Goal: Task Accomplishment & Management: Manage account settings

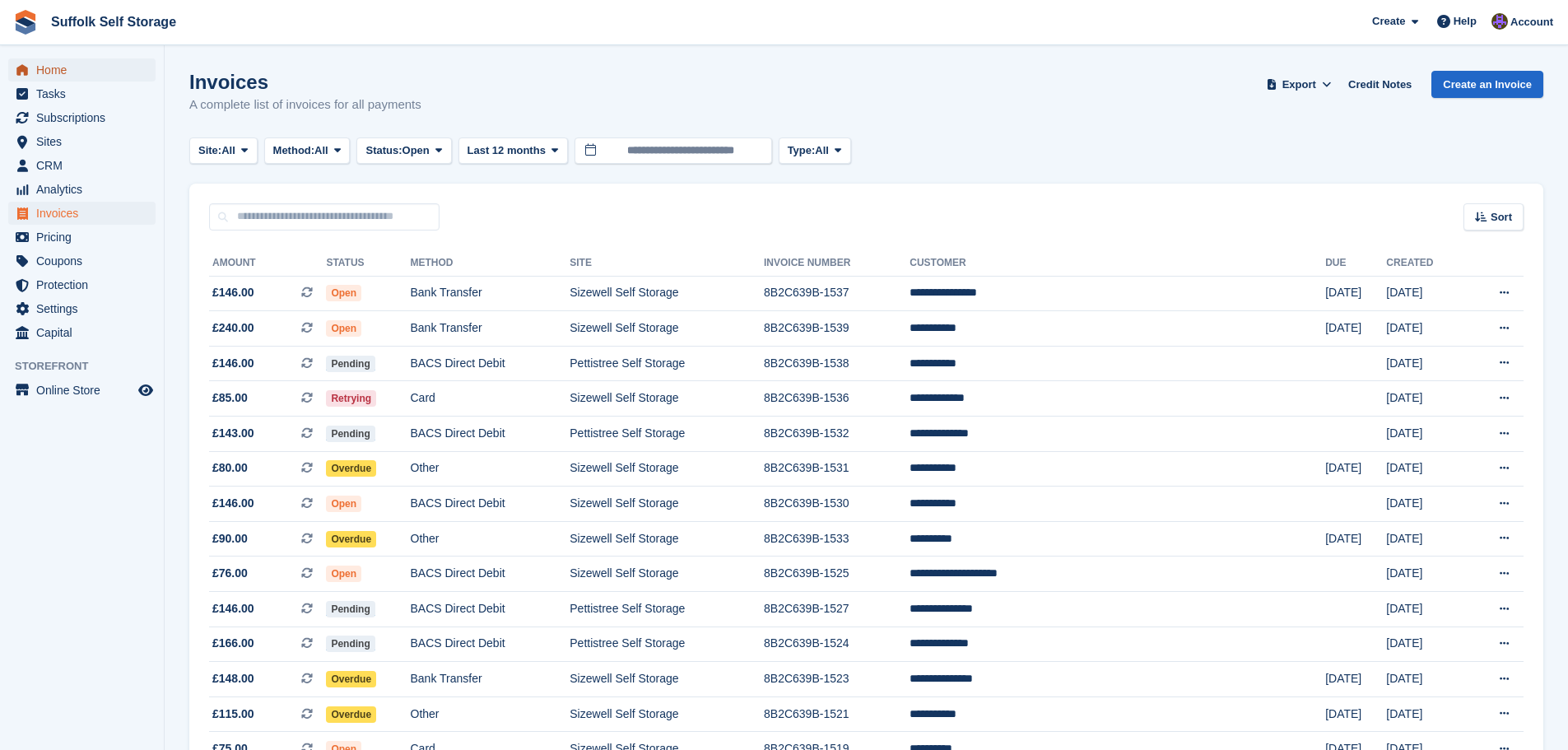
click at [62, 72] on span "Home" at bounding box center [85, 70] width 99 height 23
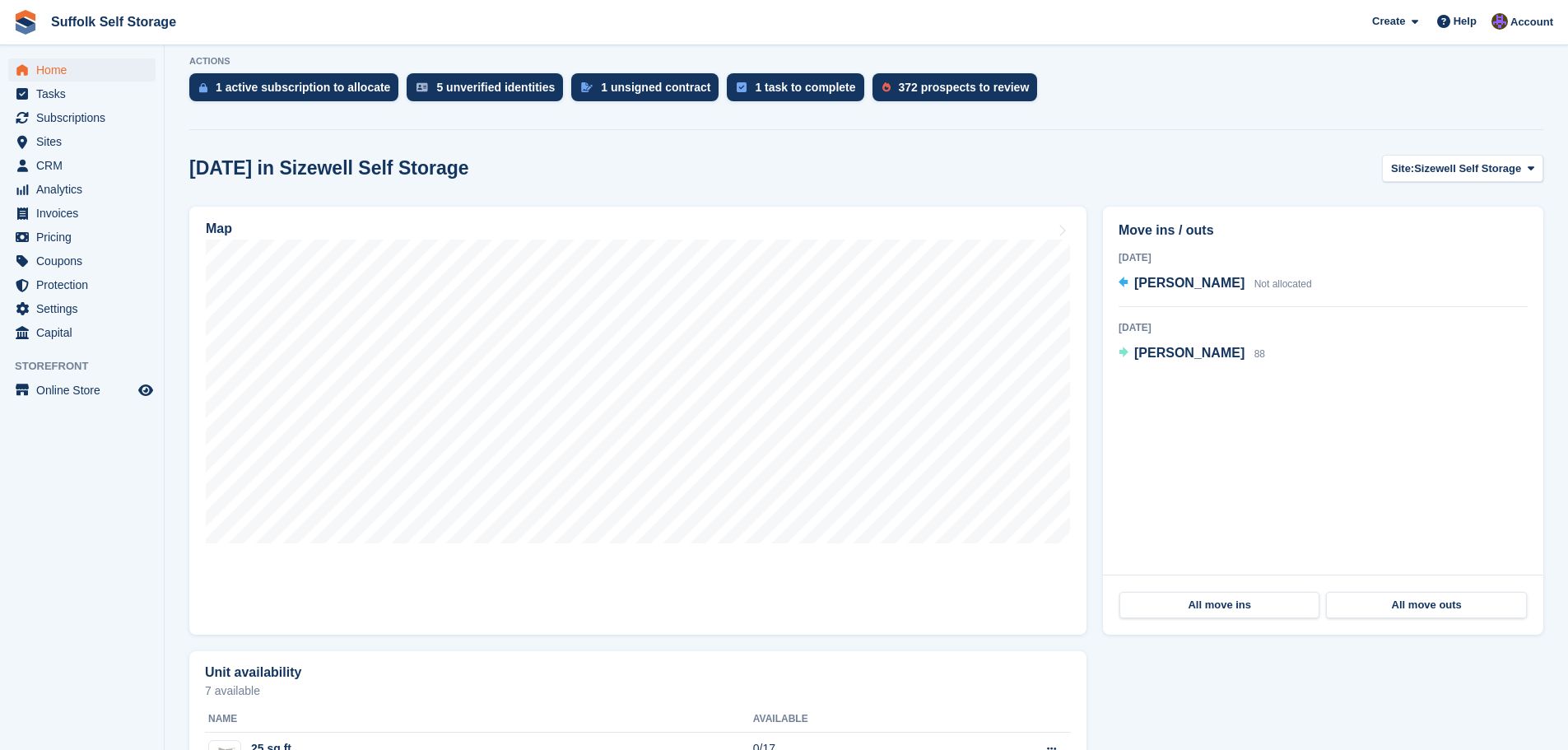
scroll to position [494, 0]
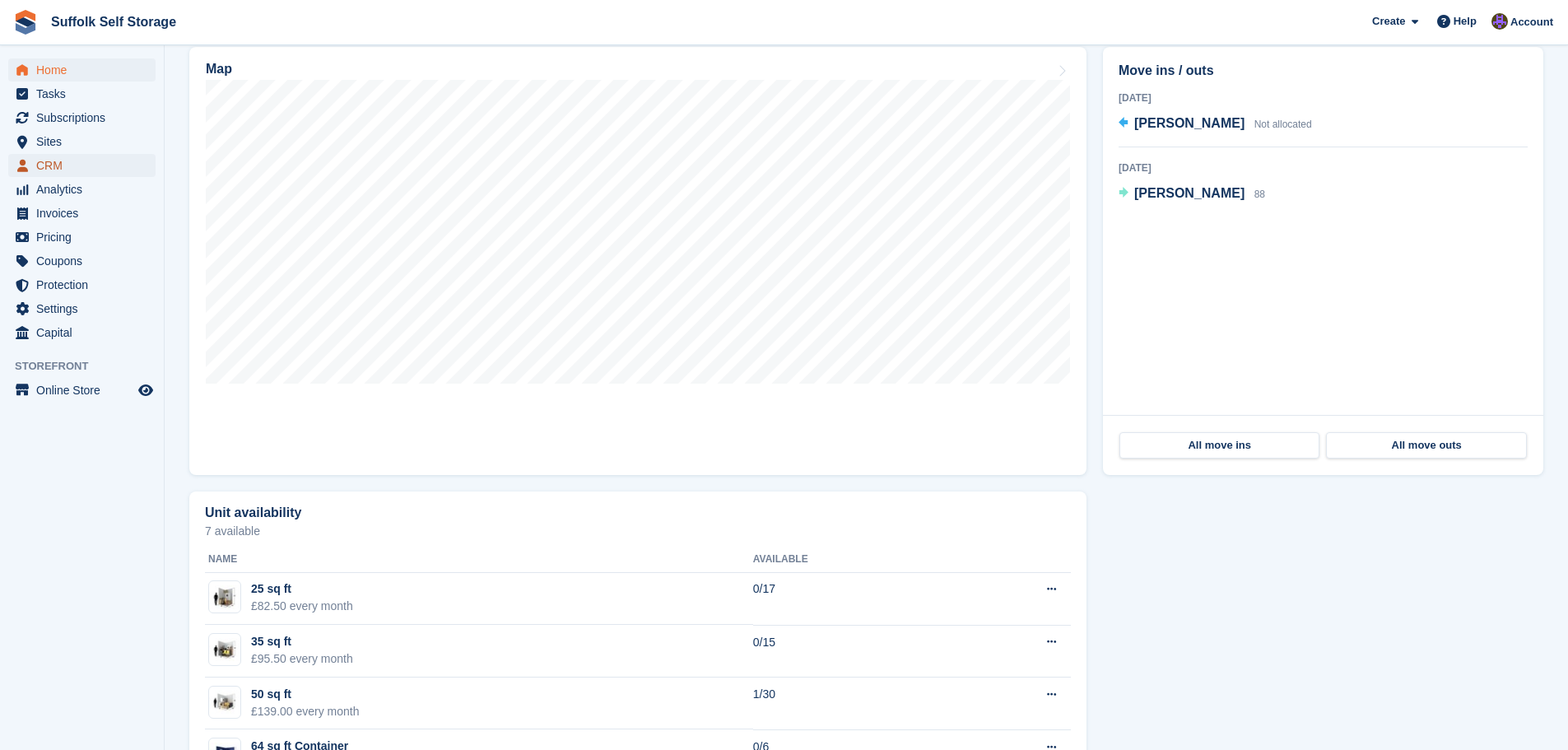
click at [54, 168] on span "CRM" at bounding box center [85, 165] width 99 height 23
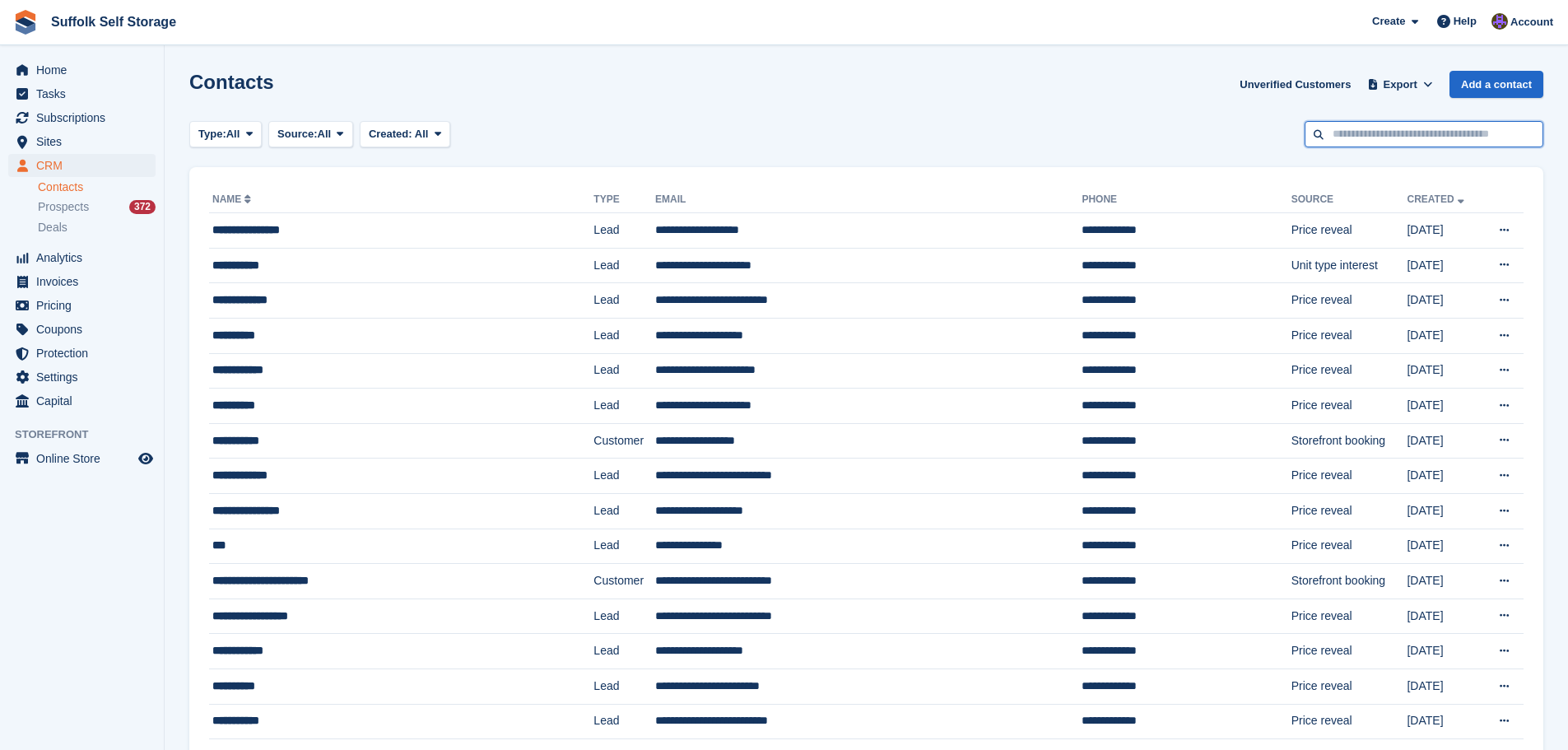
click at [1449, 127] on input "text" at bounding box center [1424, 135] width 239 height 27
type input "******"
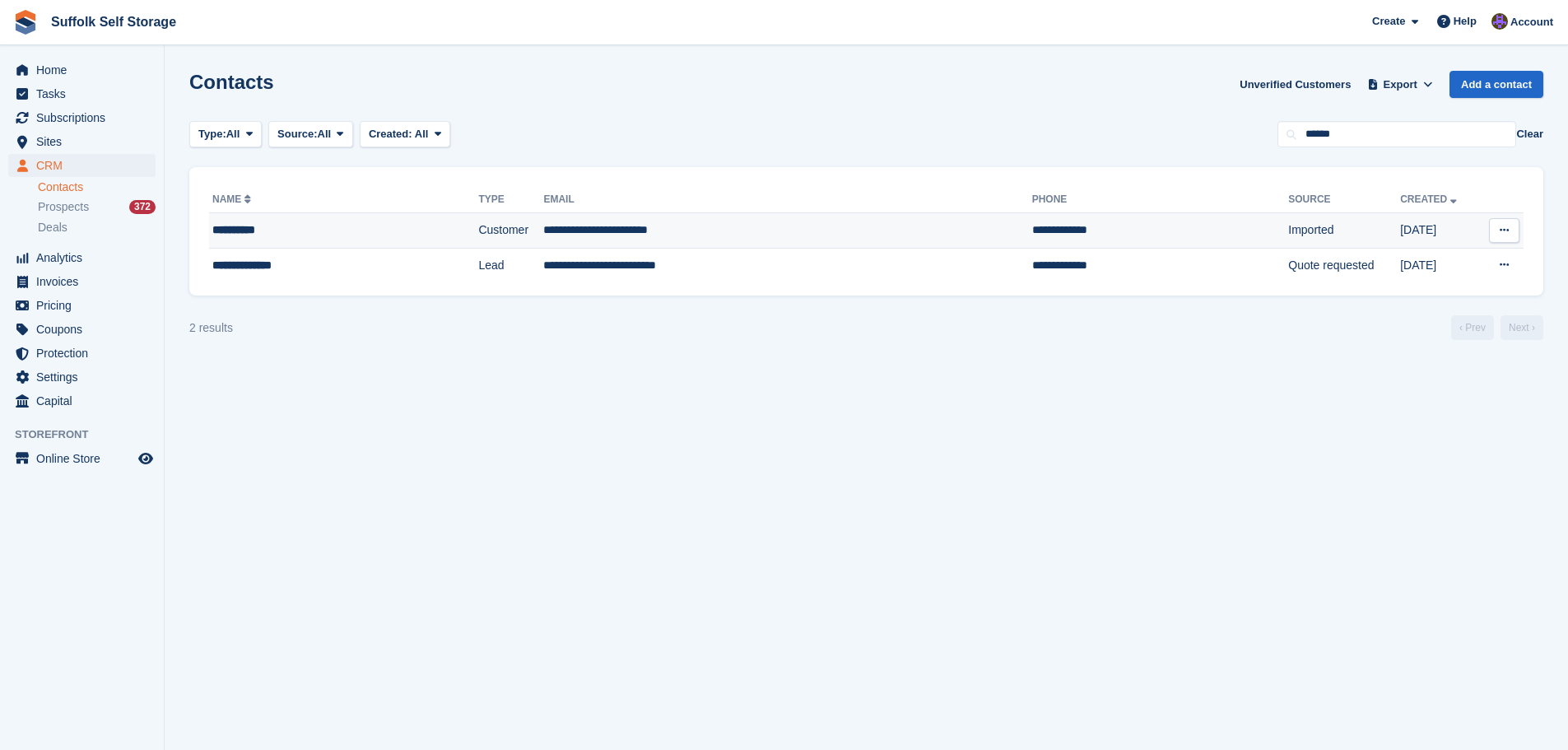
click at [505, 234] on td "Customer" at bounding box center [511, 231] width 65 height 35
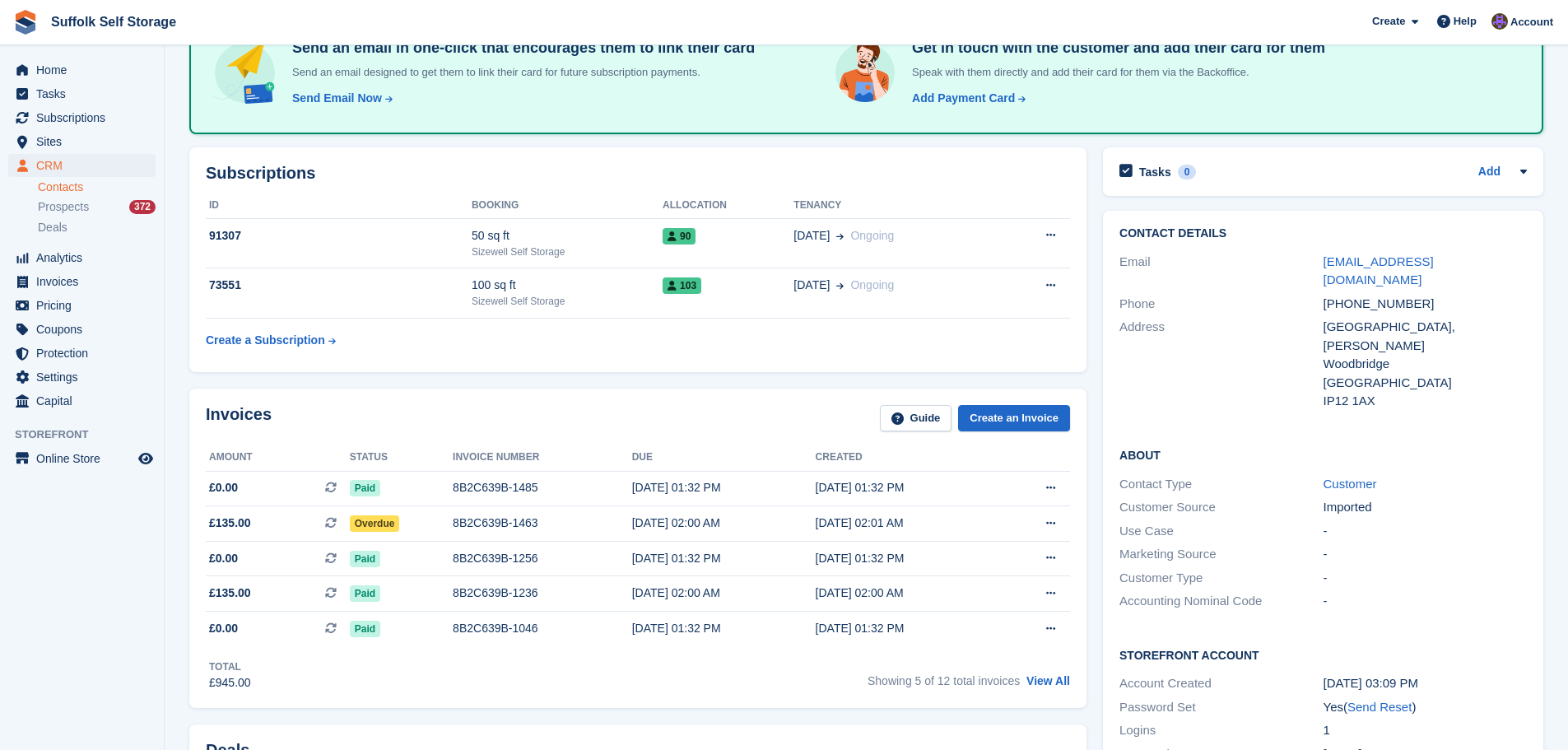
scroll to position [164, 0]
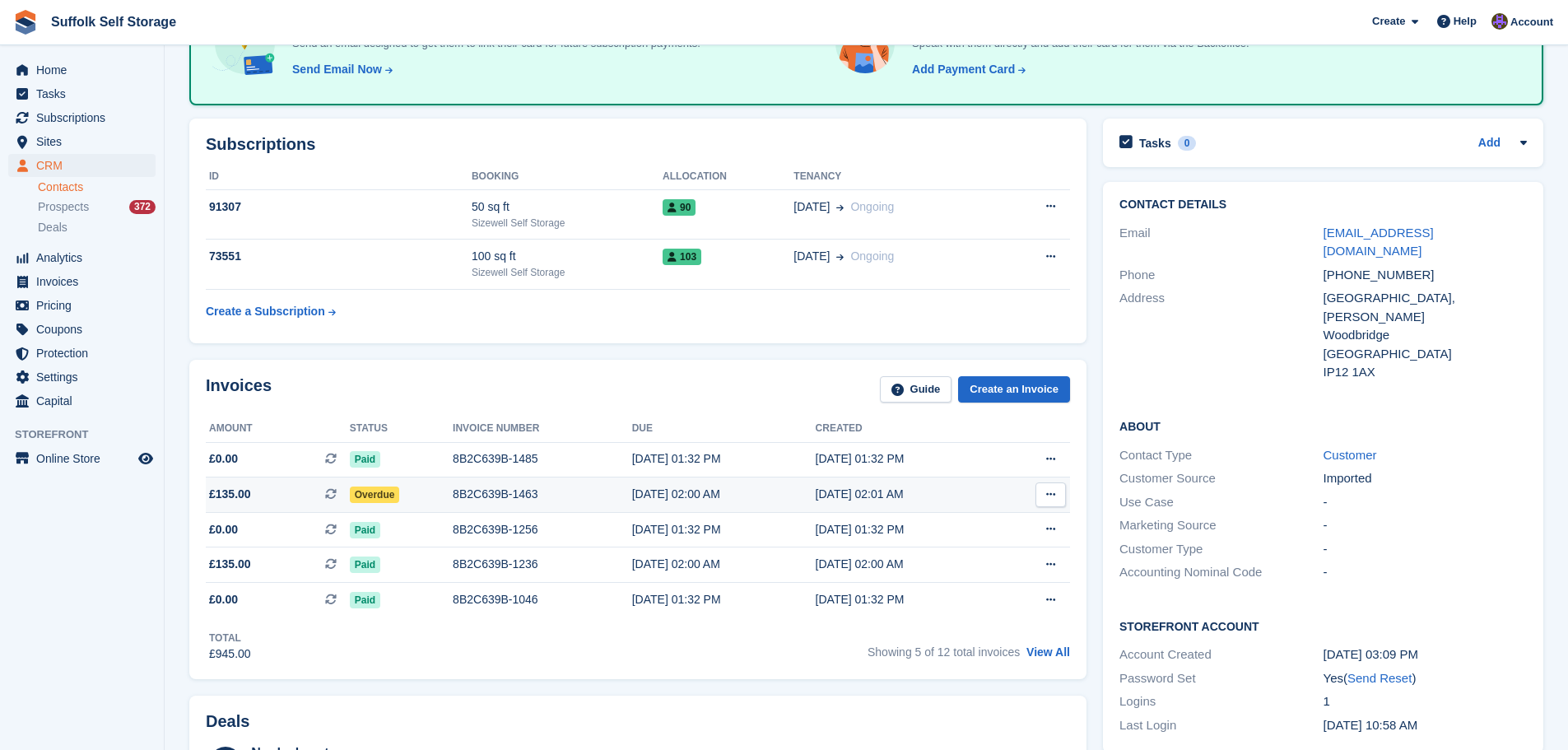
click at [372, 488] on span "Overdue" at bounding box center [374, 494] width 50 height 17
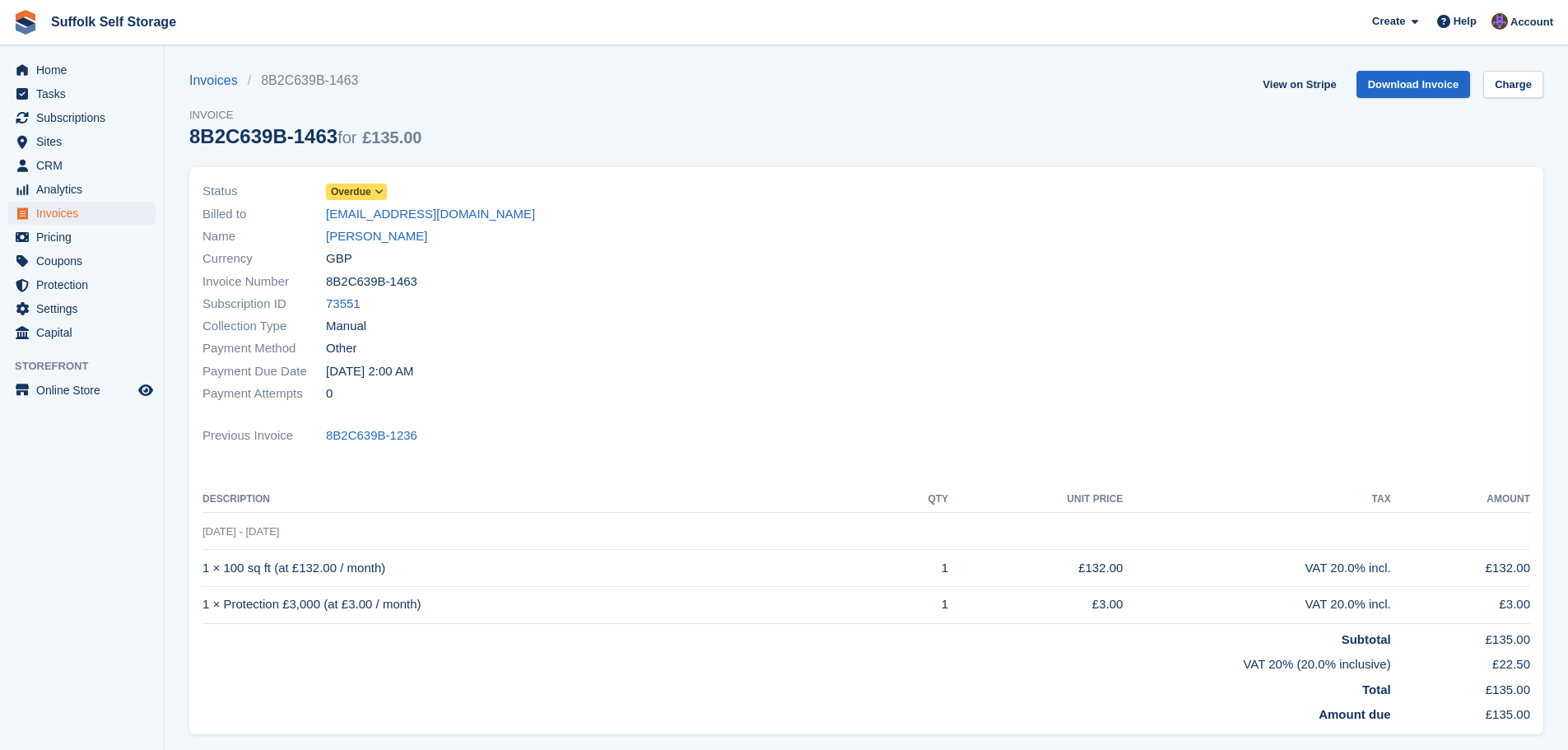
click at [359, 194] on span "Overdue" at bounding box center [350, 191] width 40 height 15
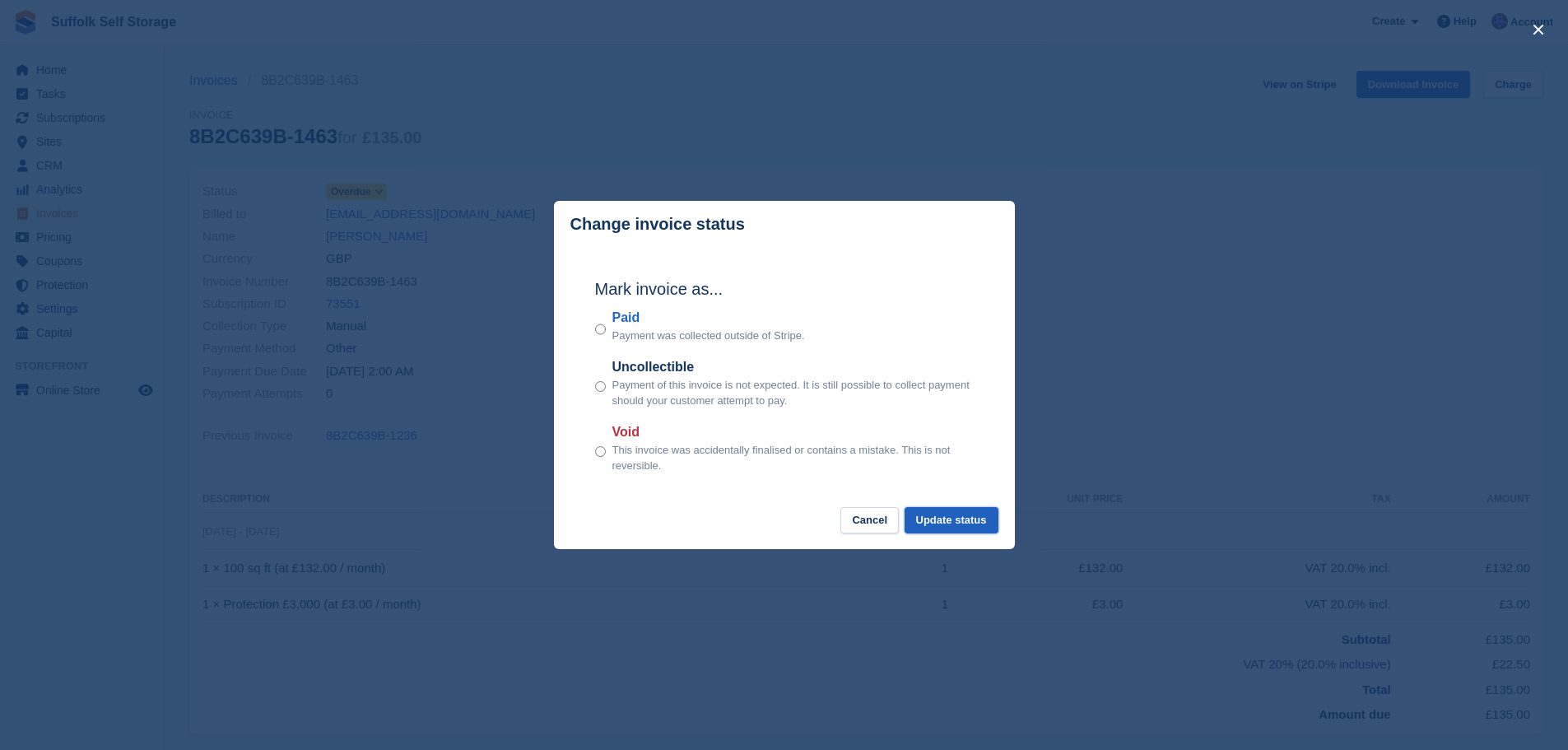
click at [964, 521] on button "Update status" at bounding box center [951, 521] width 94 height 27
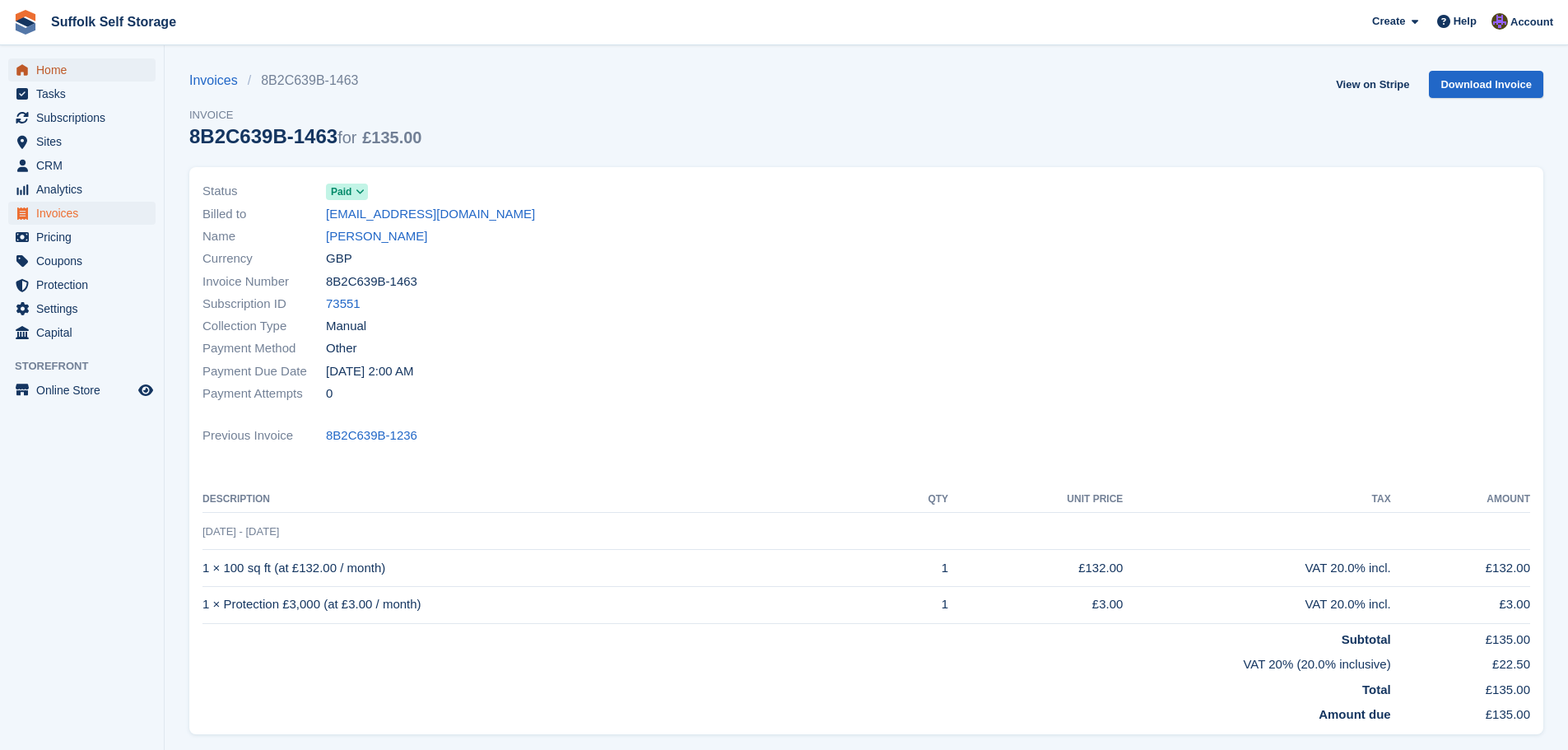
click at [65, 73] on span "Home" at bounding box center [85, 70] width 99 height 23
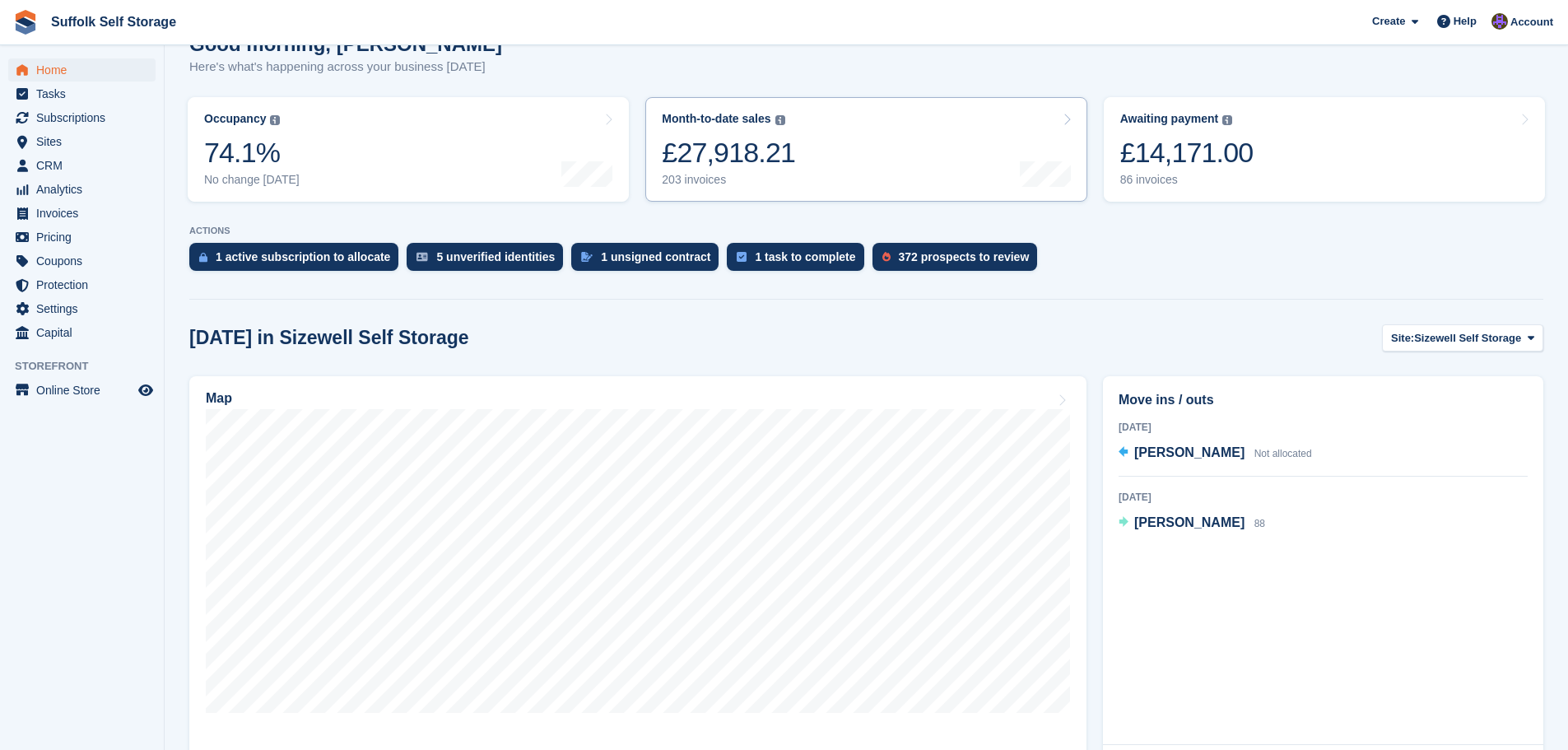
scroll to position [247, 0]
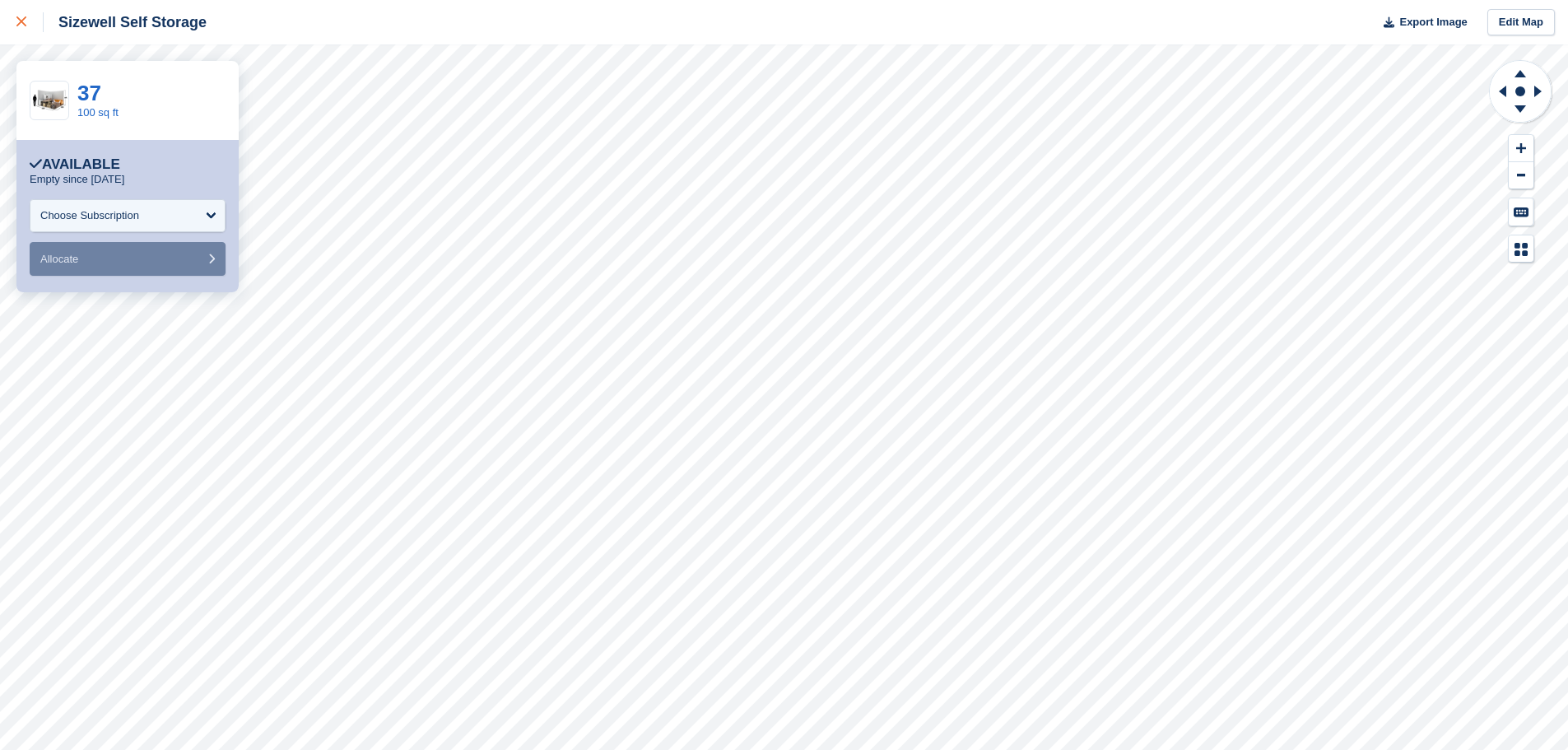
click at [17, 28] on div at bounding box center [30, 23] width 27 height 20
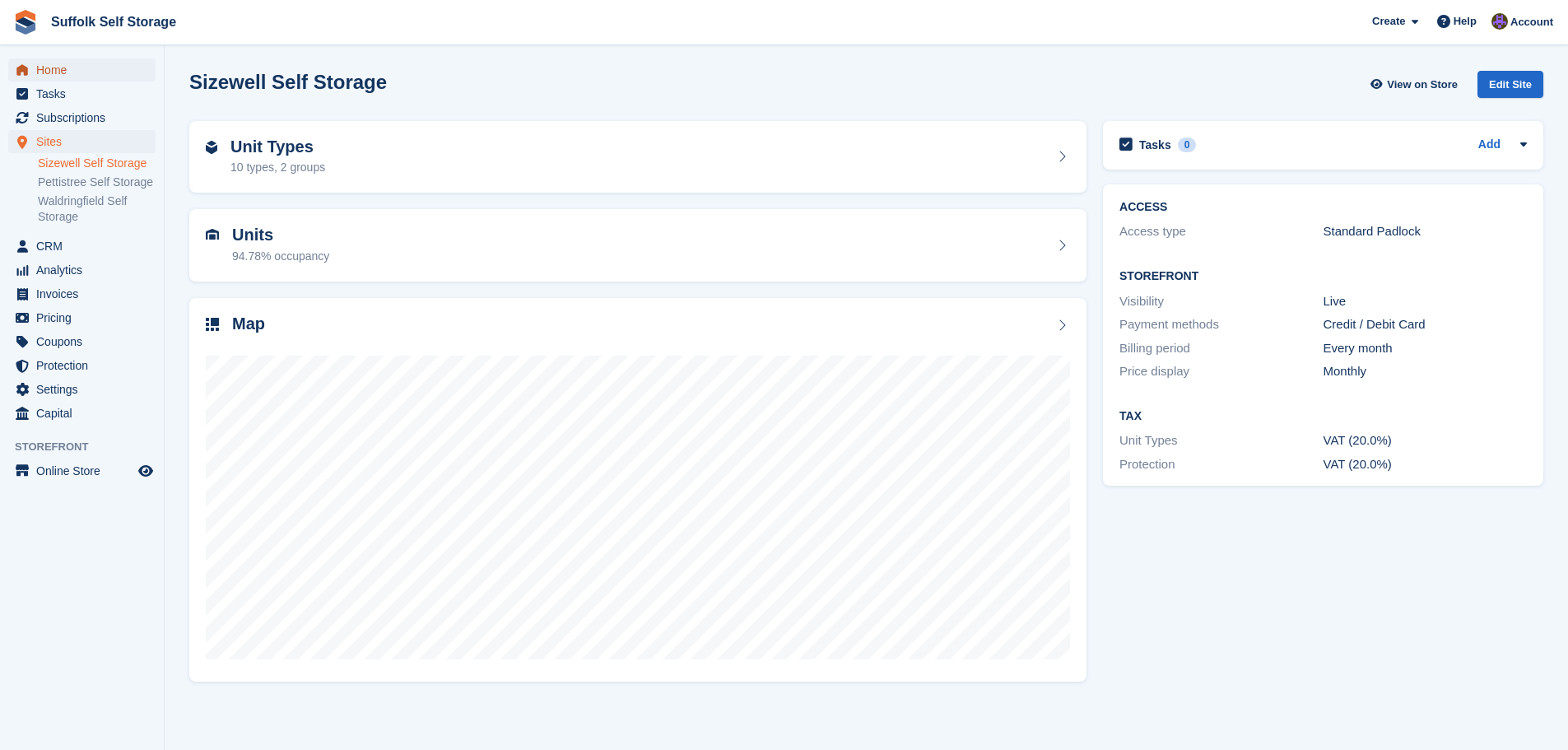
click at [43, 73] on span "Home" at bounding box center [85, 70] width 99 height 23
